Goal: Task Accomplishment & Management: Manage account settings

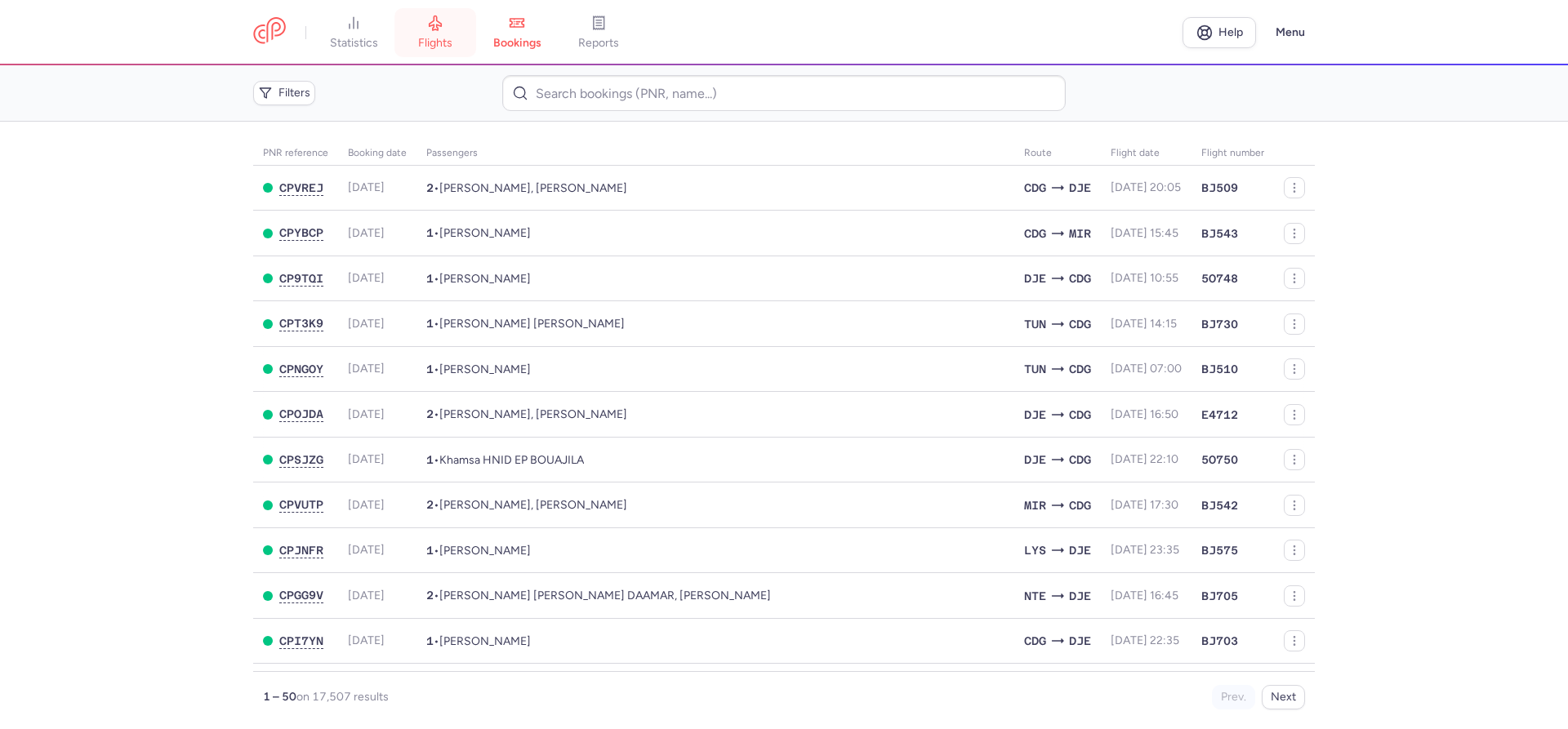
click at [438, 37] on span "flights" at bounding box center [435, 44] width 34 height 15
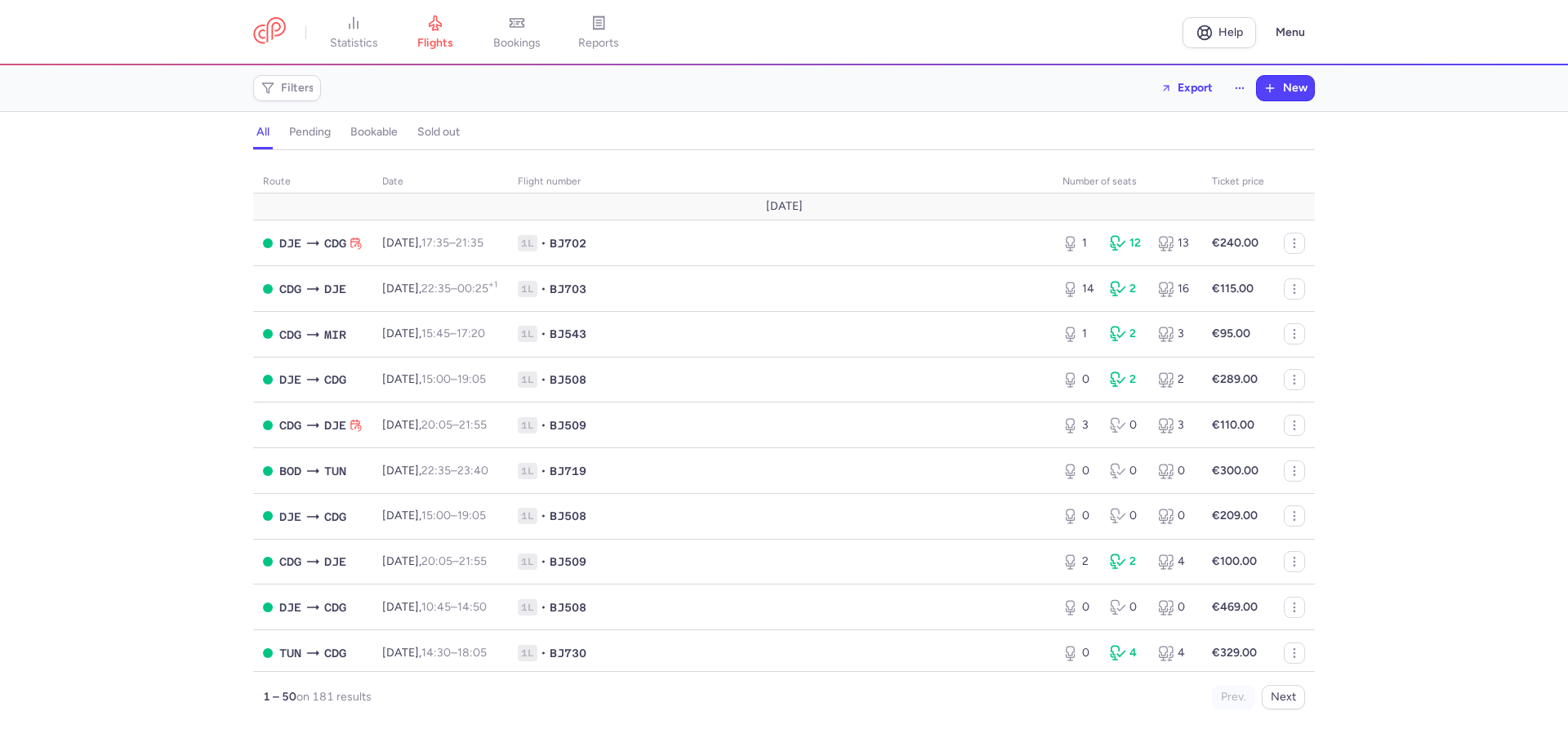
click at [71, 365] on div "route date Flight number number of seats Ticket price [DATE] DJE CDG [DATE] 17:…" at bounding box center [784, 444] width 1568 height 569
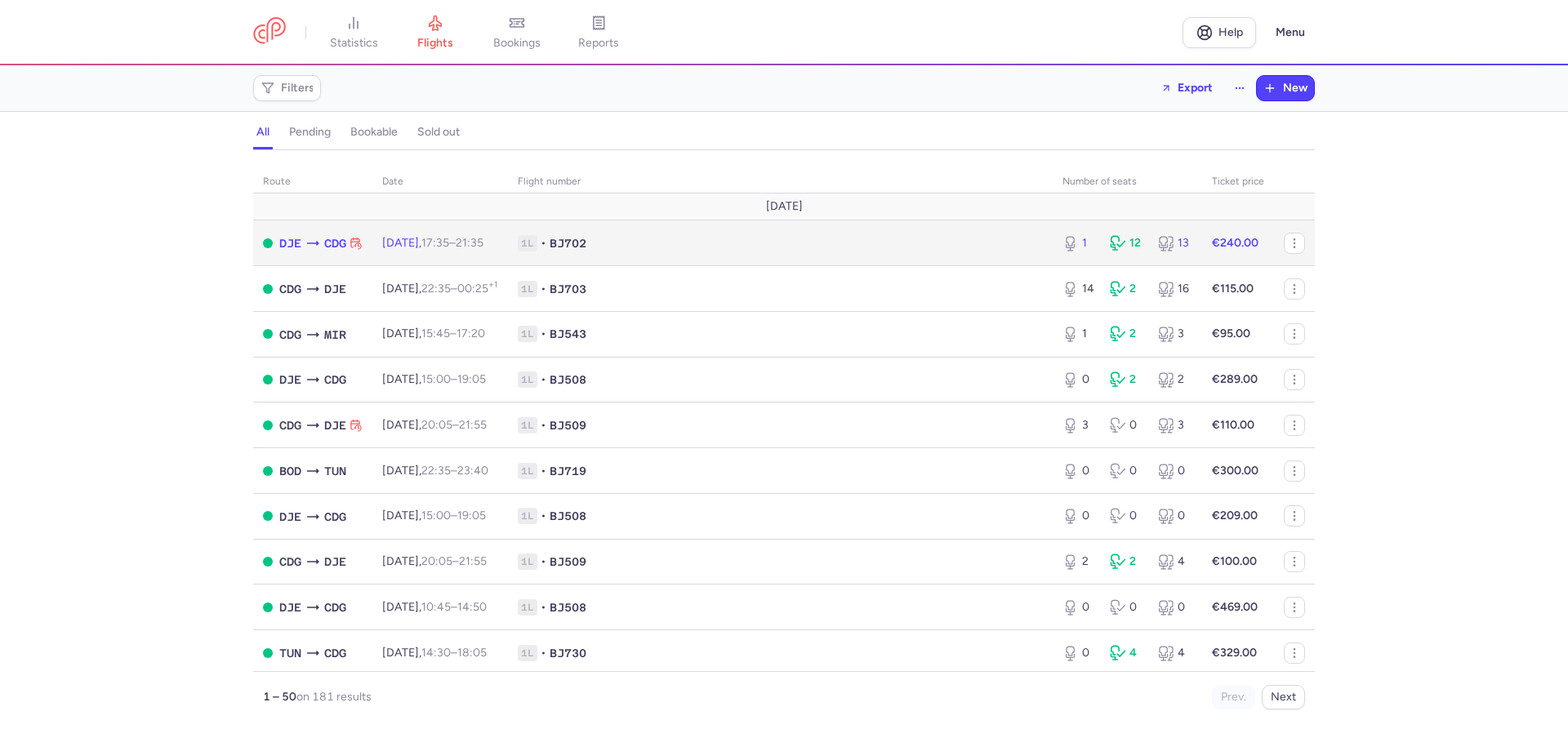
click at [462, 251] on td "[DATE] 17:35 – 21:35 +0" at bounding box center [440, 243] width 135 height 46
select select "hours"
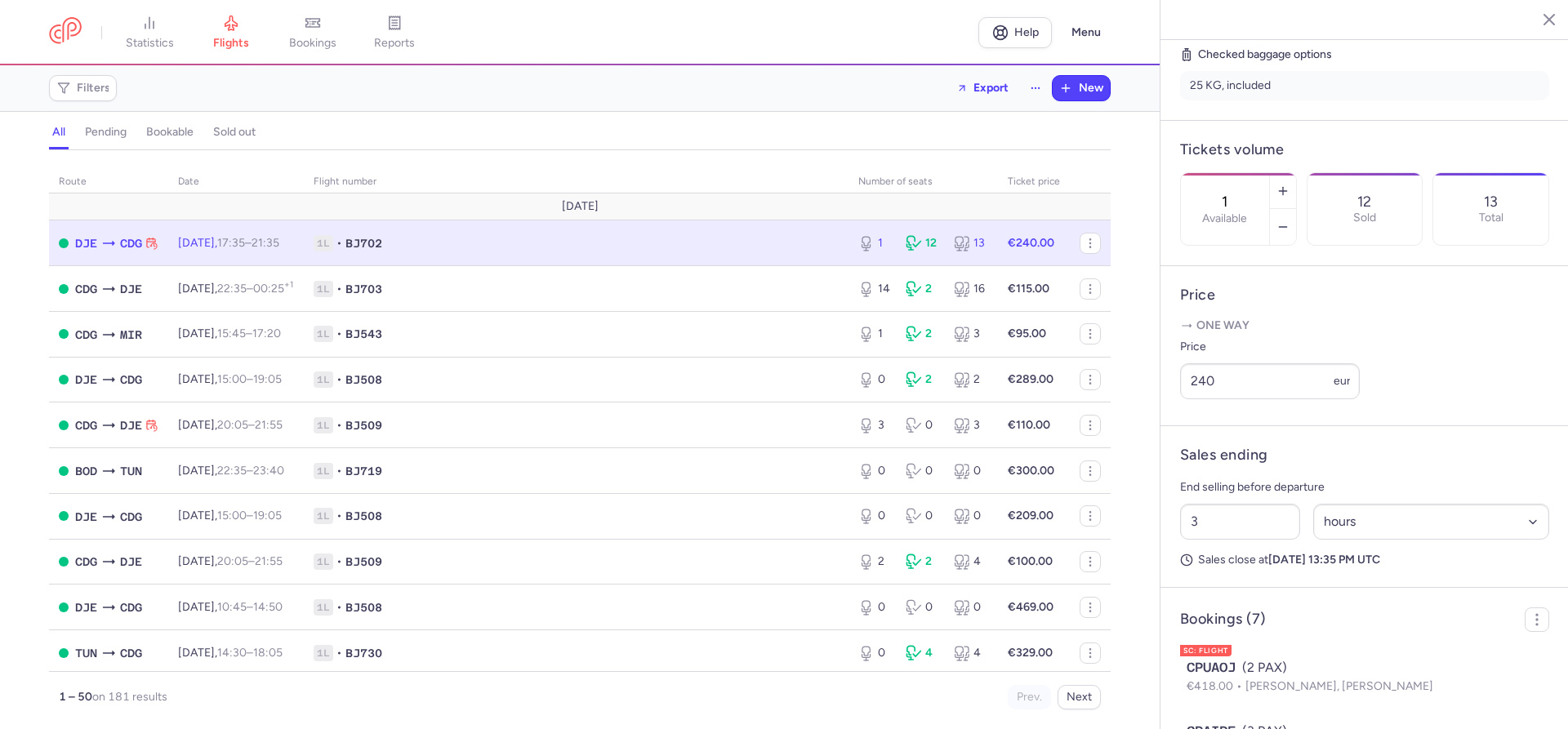
scroll to position [368, 0]
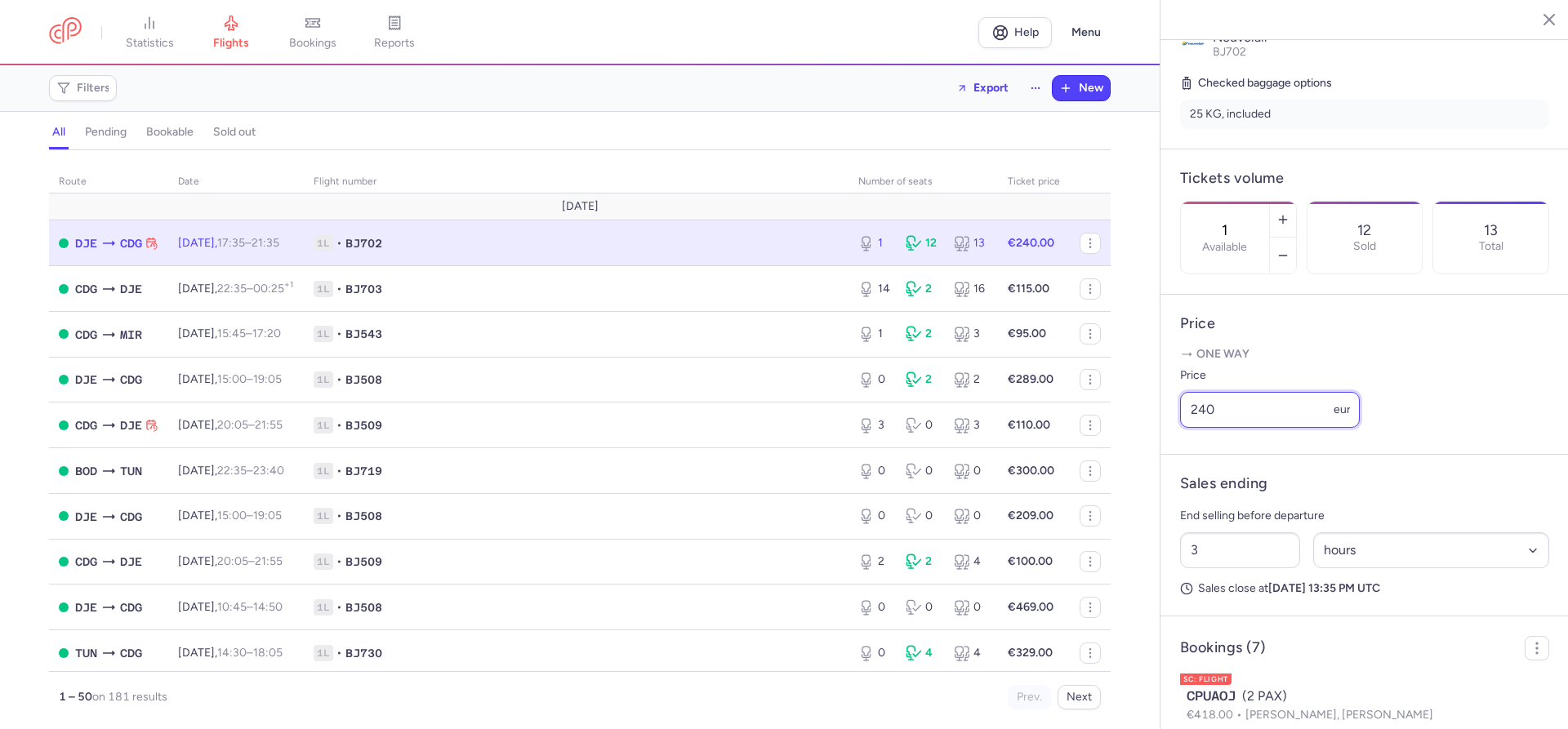
drag, startPoint x: 1226, startPoint y: 370, endPoint x: 1176, endPoint y: 369, distance: 50.0
click at [1179, 392] on input "240" at bounding box center [1269, 410] width 180 height 36
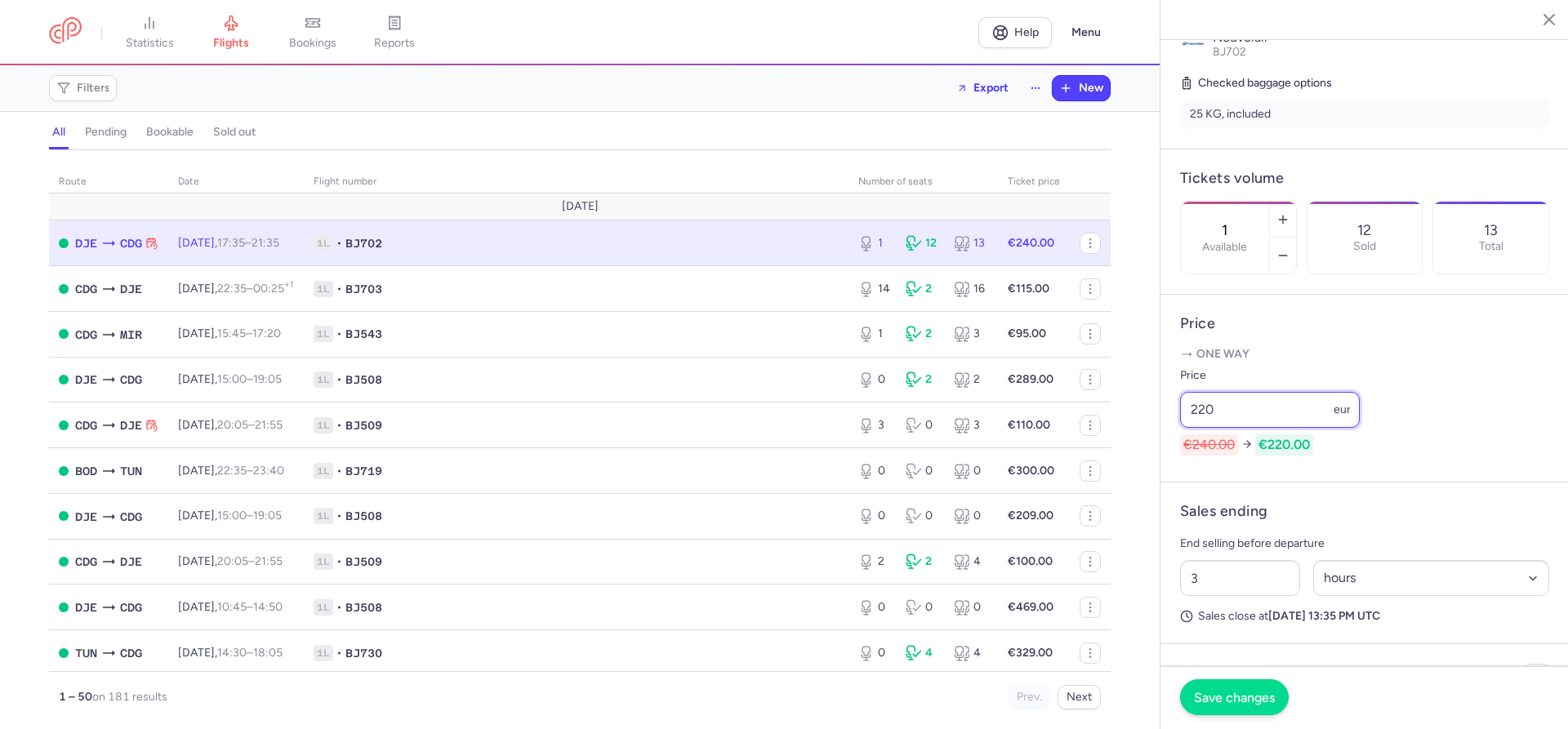
type input "220"
click at [1239, 690] on span "Save changes" at bounding box center [1234, 697] width 81 height 15
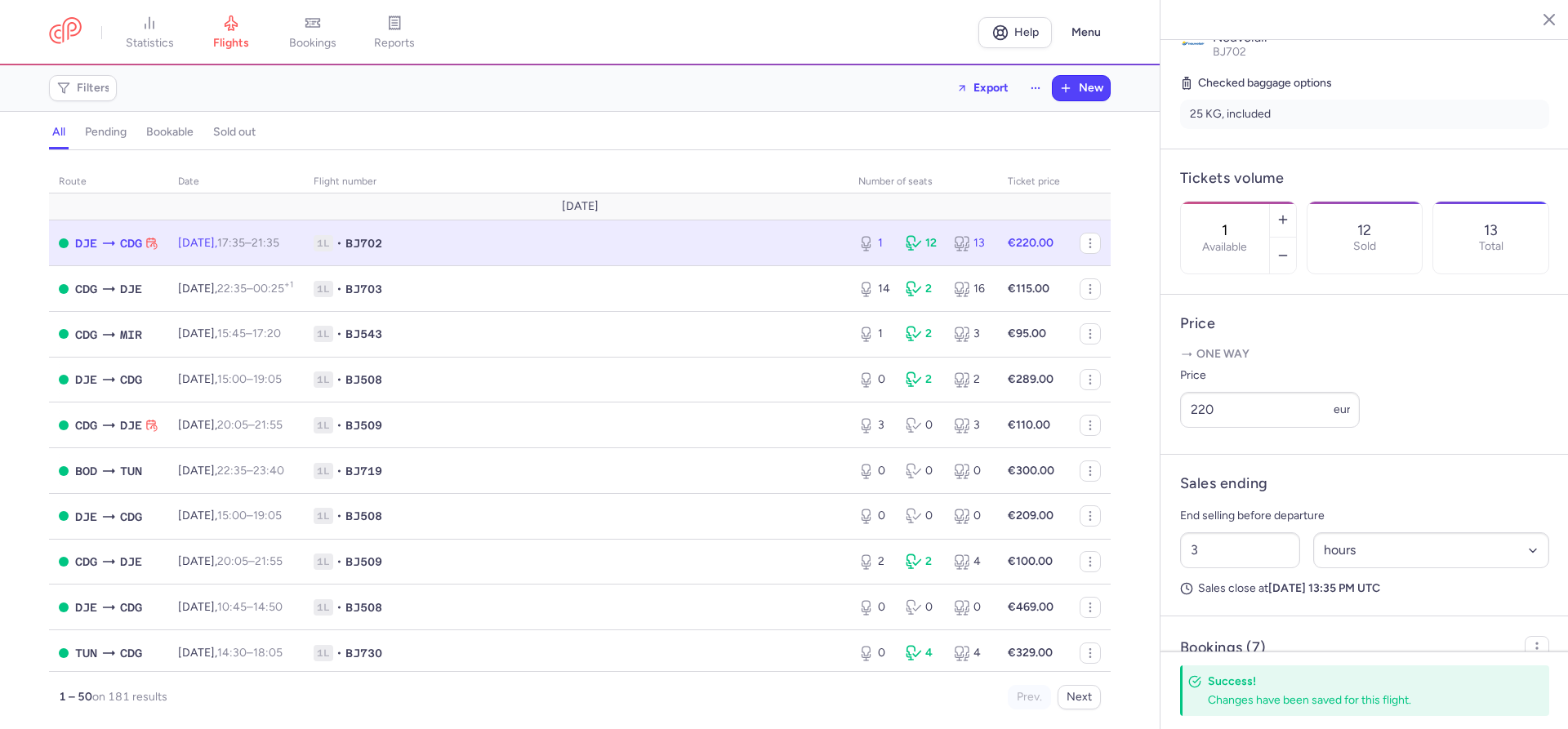
drag, startPoint x: 8, startPoint y: 195, endPoint x: 208, endPoint y: 4, distance: 276.6
click at [8, 193] on div "route date Flight number number of seats Ticket price [DATE] DJE CDG [DATE] 17:…" at bounding box center [579, 444] width 1160 height 569
click at [316, 34] on link "bookings" at bounding box center [313, 33] width 82 height 36
